Goal: Information Seeking & Learning: Understand process/instructions

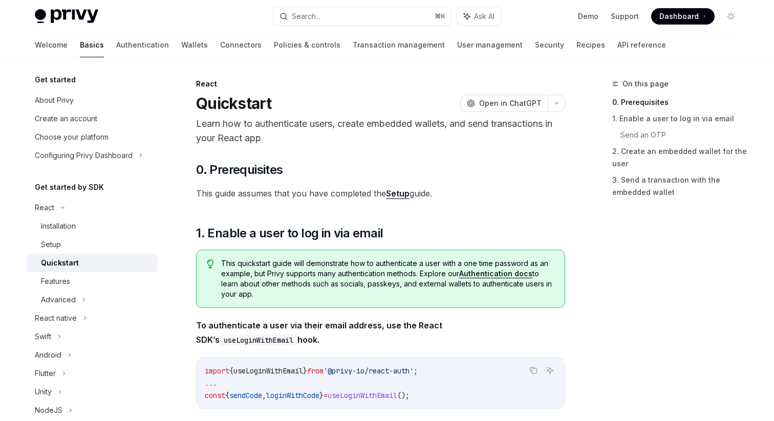
scroll to position [215, 0]
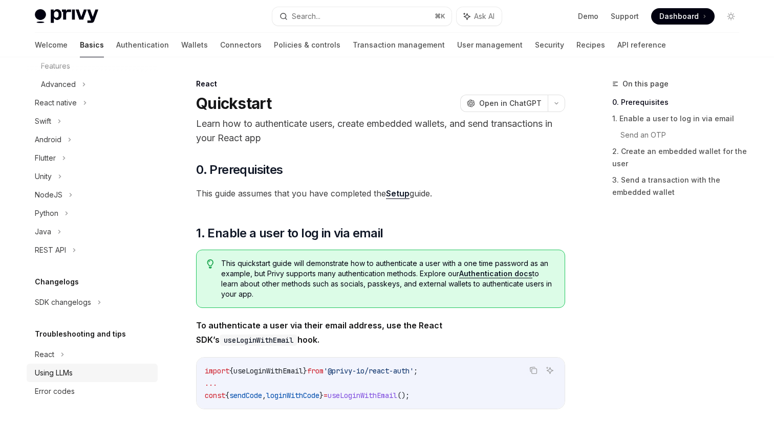
click at [73, 373] on div "Using LLMs" at bounding box center [54, 373] width 38 height 12
type textarea "*"
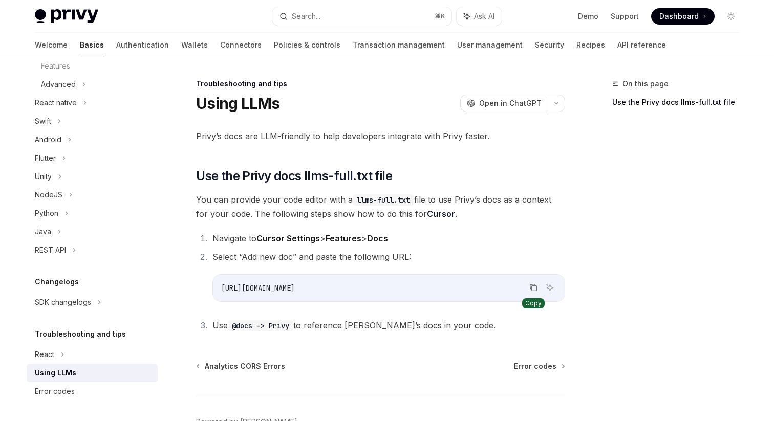
click at [526, 288] on button "Copy the contents from the code block" at bounding box center [532, 287] width 13 height 13
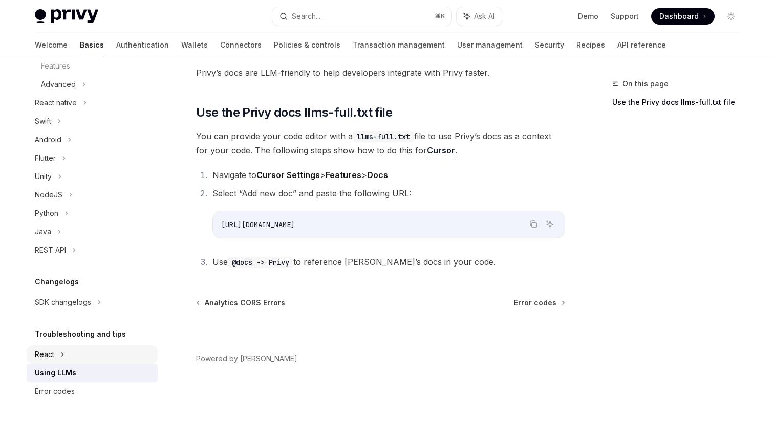
click at [51, 355] on div "React" at bounding box center [44, 354] width 19 height 12
type textarea "*"
